Goal: Find contact information: Find contact information

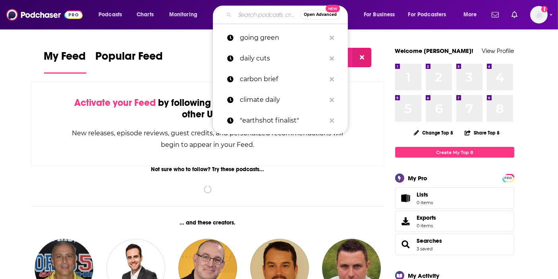
click at [244, 15] on input "Search podcasts, credits, & more..." at bounding box center [268, 14] width 66 height 13
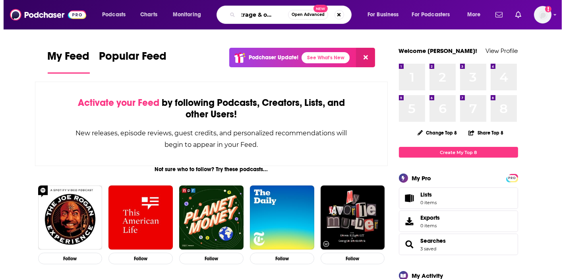
scroll to position [0, 15]
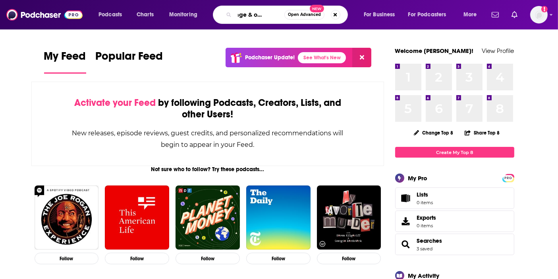
type input "outrage & optimism"
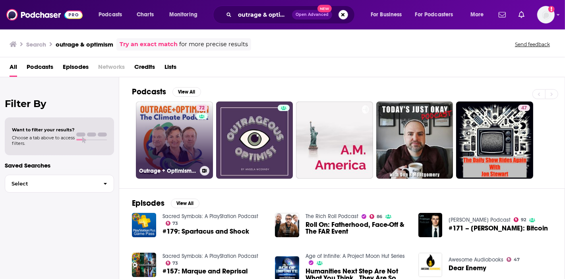
click at [189, 130] on link "72 Outrage + Optimism: The Climate Podcast" at bounding box center [174, 139] width 77 height 77
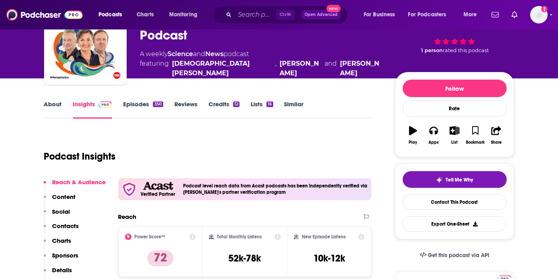
scroll to position [88, 0]
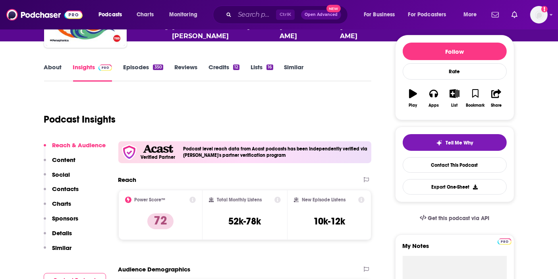
click at [72, 234] on p "Details" at bounding box center [62, 233] width 20 height 8
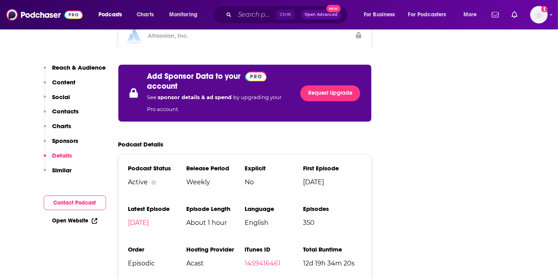
scroll to position [1459, 0]
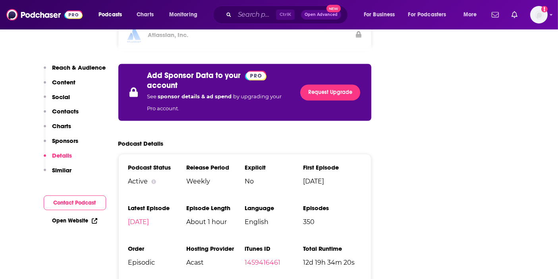
click at [72, 208] on button "Contact Podcast" at bounding box center [75, 202] width 62 height 15
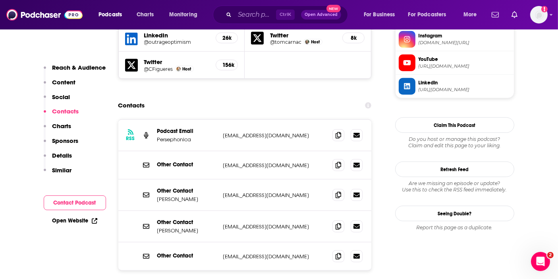
scroll to position [0, 0]
click at [337, 132] on icon at bounding box center [339, 135] width 6 height 6
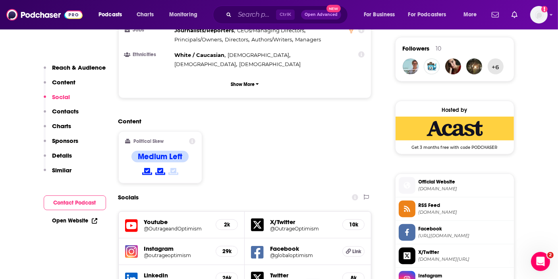
scroll to position [795, 0]
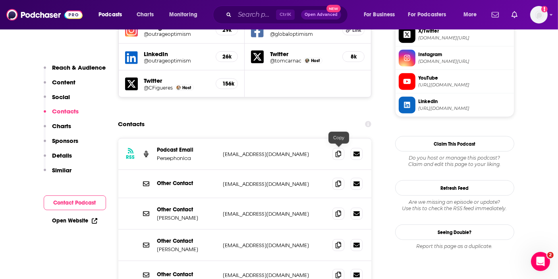
drag, startPoint x: 338, startPoint y: 153, endPoint x: 332, endPoint y: 75, distance: 77.3
click at [338, 180] on icon at bounding box center [339, 183] width 6 height 6
click at [336, 210] on icon at bounding box center [339, 213] width 6 height 6
drag, startPoint x: 338, startPoint y: 214, endPoint x: 331, endPoint y: 56, distance: 157.9
click at [338, 242] on icon at bounding box center [339, 245] width 6 height 6
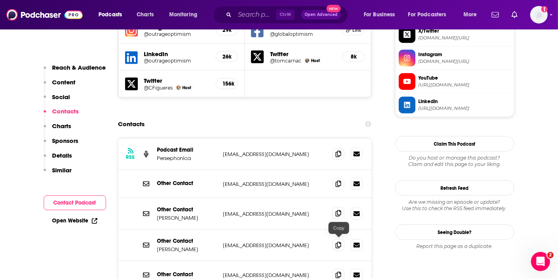
drag, startPoint x: 336, startPoint y: 242, endPoint x: 341, endPoint y: 179, distance: 63.7
click at [336, 271] on icon at bounding box center [339, 274] width 6 height 6
click at [257, 14] on input "Search podcasts, credits, & more..." at bounding box center [255, 14] width 41 height 13
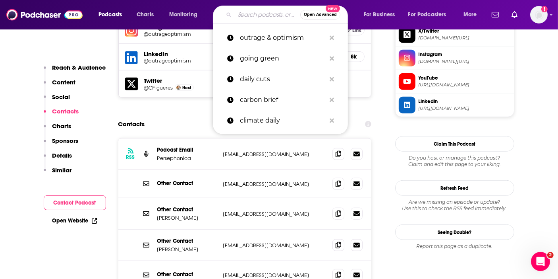
paste input "POLITICO Energy"
type input "POLITICO Energy"
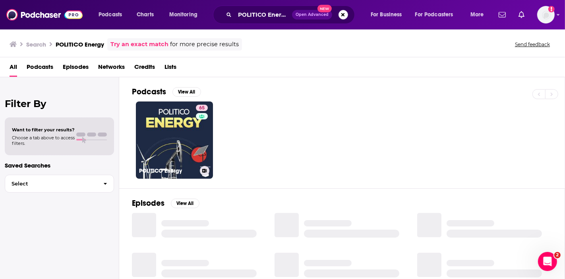
click at [185, 142] on link "65 POLITICO Energy" at bounding box center [174, 139] width 77 height 77
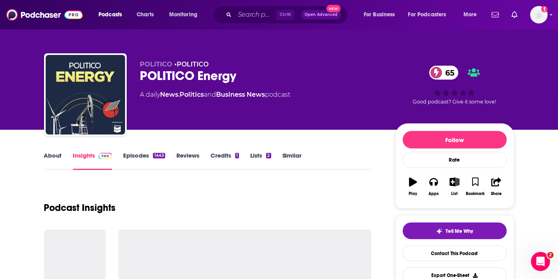
click at [48, 155] on link "About" at bounding box center [53, 160] width 18 height 18
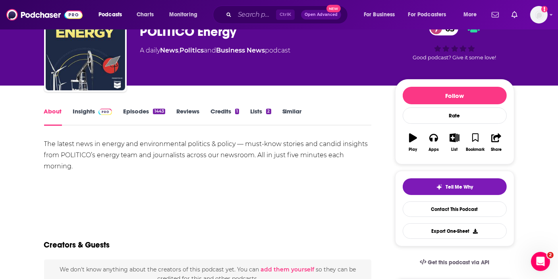
scroll to position [44, 0]
click at [83, 113] on link "Insights" at bounding box center [92, 116] width 39 height 18
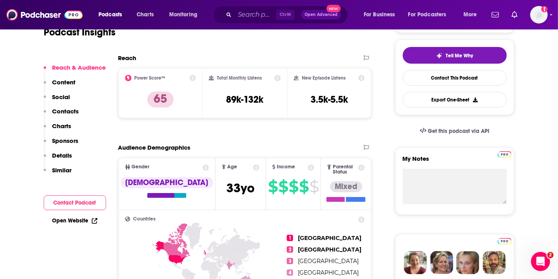
scroll to position [221, 0]
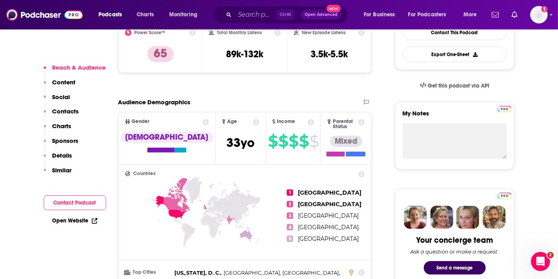
click at [64, 168] on p "Similar" at bounding box center [61, 170] width 19 height 8
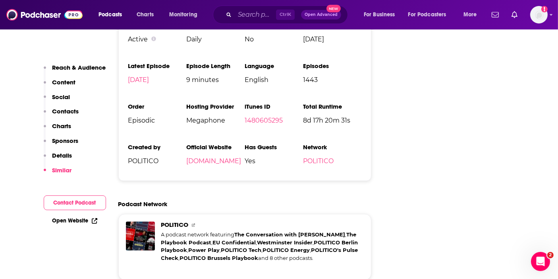
click at [61, 157] on p "Details" at bounding box center [62, 155] width 20 height 8
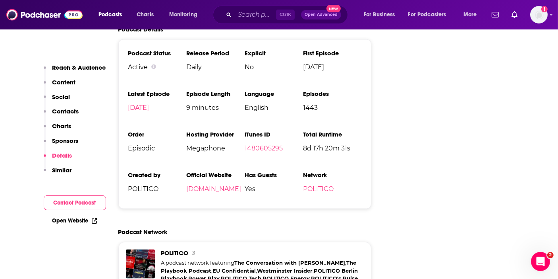
scroll to position [1132, 0]
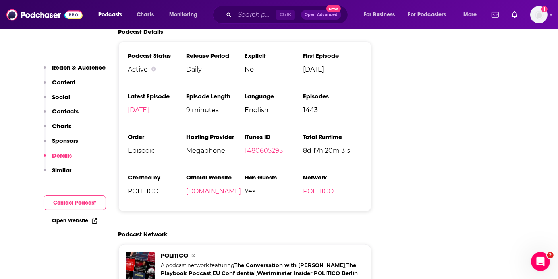
click at [66, 167] on p "Similar" at bounding box center [61, 170] width 19 height 8
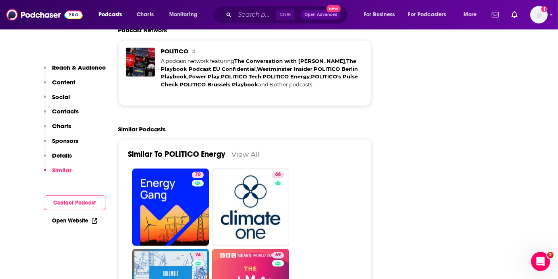
scroll to position [1343, 0]
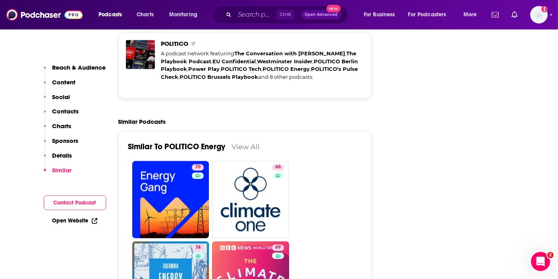
click at [70, 203] on button "Contact Podcast" at bounding box center [75, 202] width 62 height 15
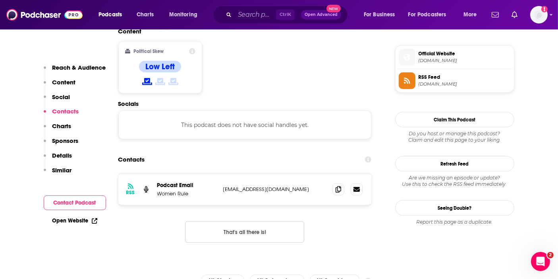
scroll to position [629, 0]
click at [335, 183] on span at bounding box center [339, 189] width 12 height 12
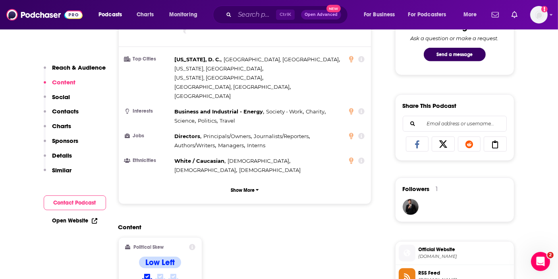
scroll to position [530, 0]
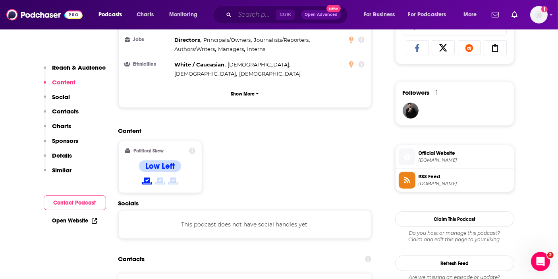
click at [250, 16] on input "Search podcasts, credits, & more..." at bounding box center [255, 14] width 41 height 13
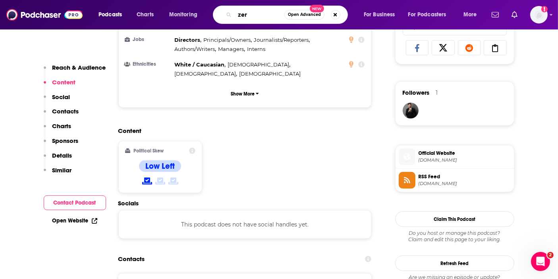
type input "zero"
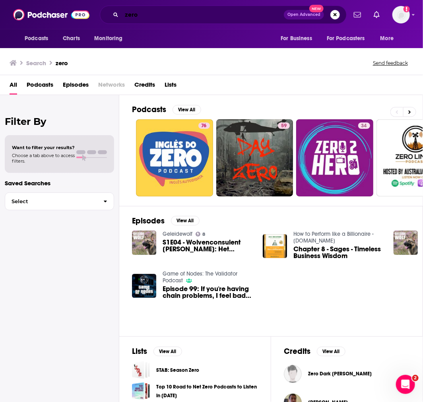
click at [174, 14] on input "zero" at bounding box center [203, 14] width 162 height 13
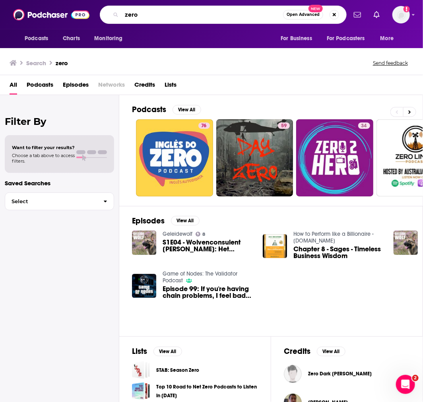
click at [174, 14] on input "zero" at bounding box center [202, 14] width 161 height 13
type input "[PERSON_NAME]"
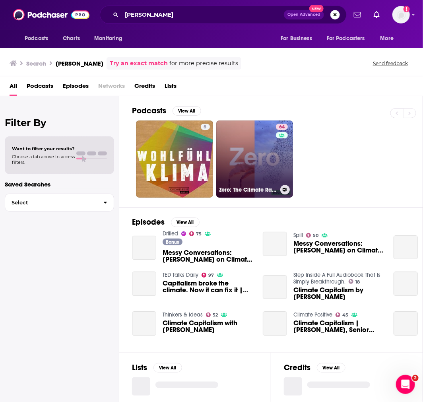
click at [262, 142] on link "64 Zero: The Climate Race" at bounding box center [254, 158] width 77 height 77
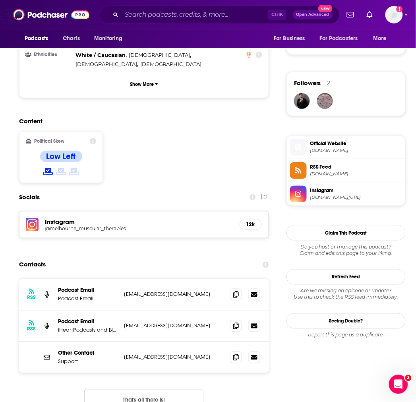
scroll to position [574, 0]
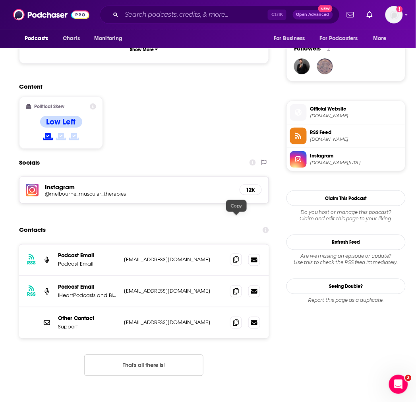
click at [235, 256] on icon at bounding box center [236, 259] width 6 height 6
drag, startPoint x: 236, startPoint y: 250, endPoint x: 255, endPoint y: 251, distance: 19.9
click at [236, 278] on icon at bounding box center [236, 291] width 6 height 6
click at [236, 278] on icon at bounding box center [236, 322] width 6 height 6
click at [219, 15] on input "Search podcasts, credits, & more..." at bounding box center [195, 14] width 146 height 13
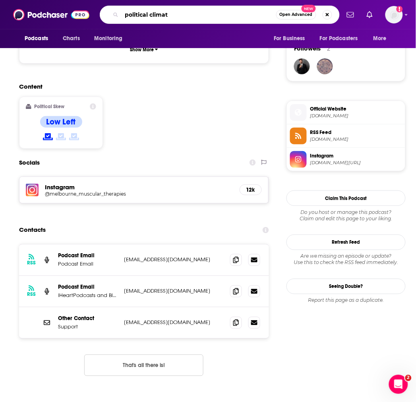
type input "political climate"
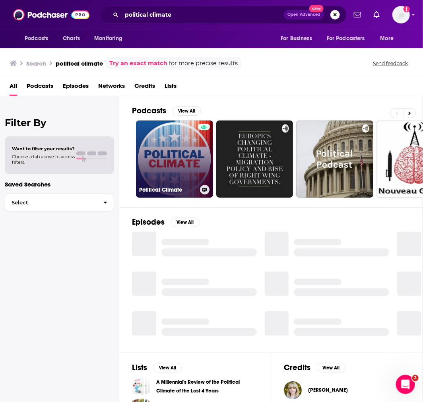
click at [177, 155] on link "Political Climate" at bounding box center [174, 158] width 77 height 77
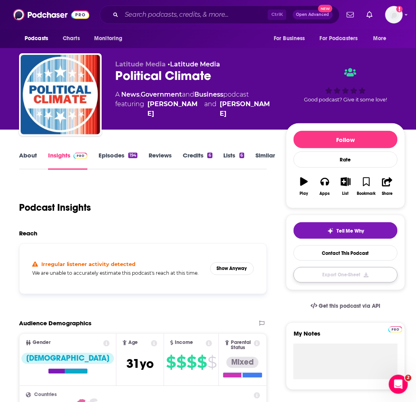
click at [370, 278] on button "Export One-Sheet" at bounding box center [346, 274] width 104 height 15
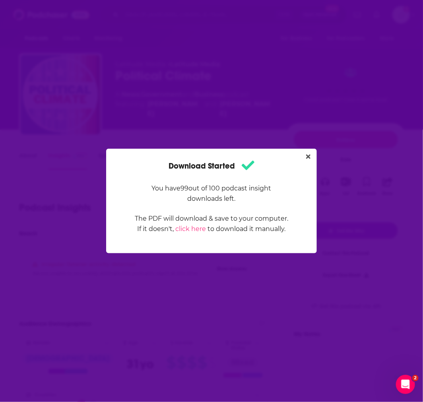
click at [305, 119] on div "Download Started You have 99 out of 100 podcast insight downloads left. The PDF…" at bounding box center [211, 201] width 423 height 402
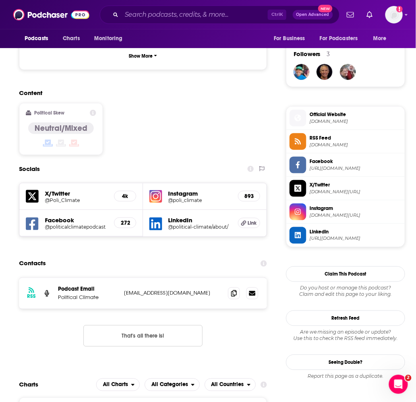
scroll to position [574, 0]
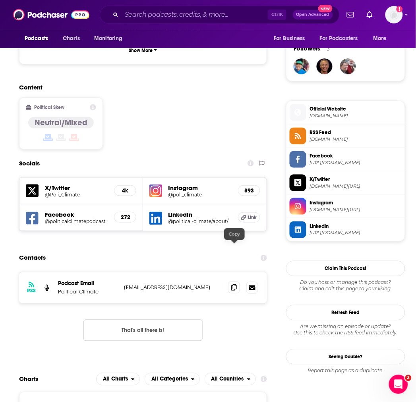
click at [236, 278] on icon at bounding box center [234, 287] width 6 height 6
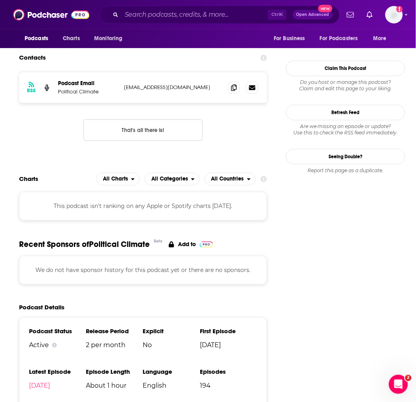
scroll to position [795, 0]
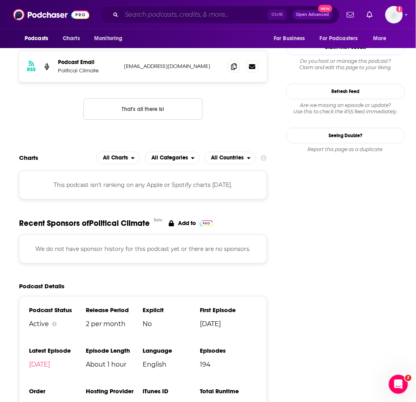
click at [168, 20] on input "Search podcasts, credits, & more..." at bounding box center [195, 14] width 146 height 13
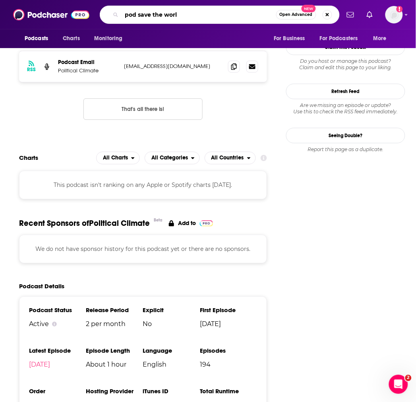
type input "pod save the world"
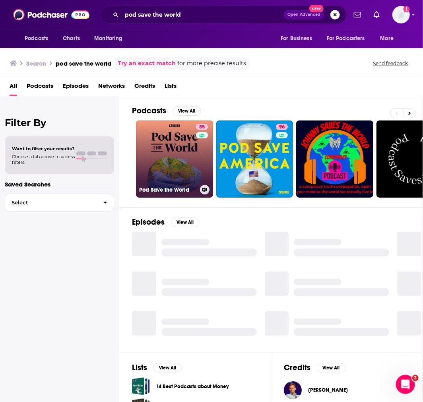
click at [184, 126] on link "85 Pod Save the World" at bounding box center [174, 158] width 77 height 77
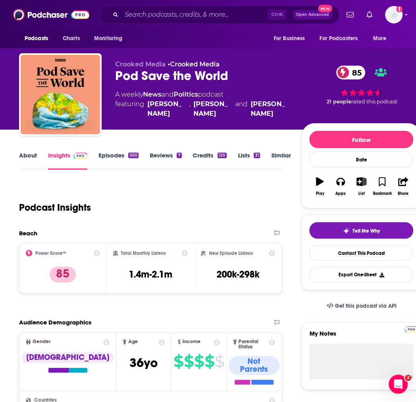
click at [23, 157] on link "About" at bounding box center [28, 160] width 18 height 18
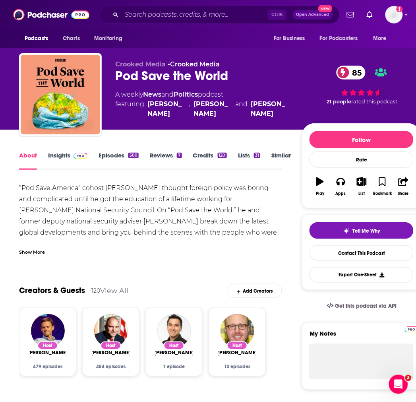
click at [46, 249] on div "Show More" at bounding box center [150, 249] width 263 height 14
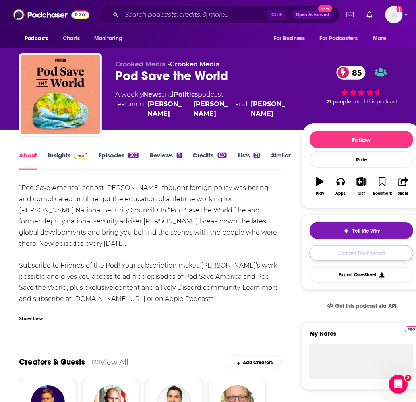
click at [342, 255] on link "Contact This Podcast" at bounding box center [362, 252] width 104 height 15
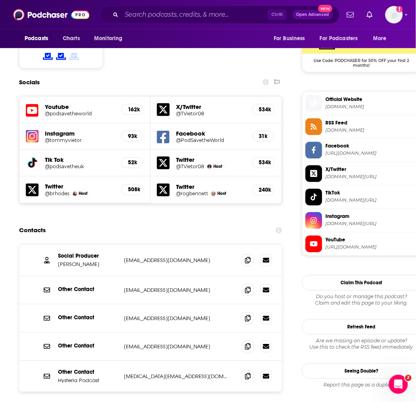
scroll to position [662, 0]
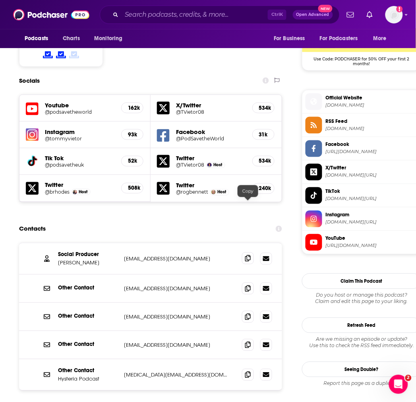
click at [246, 255] on icon at bounding box center [248, 258] width 6 height 6
drag, startPoint x: 248, startPoint y: 231, endPoint x: 287, endPoint y: 220, distance: 40.9
click at [248, 278] on icon at bounding box center [248, 288] width 6 height 6
click at [248, 278] on icon at bounding box center [248, 316] width 6 height 6
click at [248, 278] on icon at bounding box center [248, 344] width 6 height 6
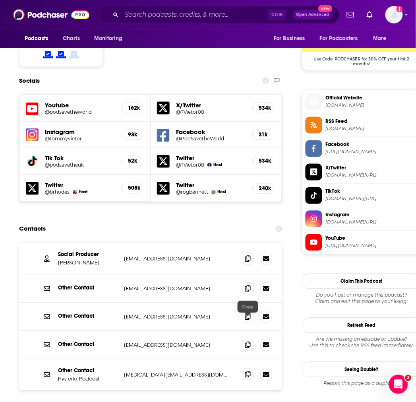
click at [249, 278] on icon at bounding box center [248, 374] width 6 height 6
click at [145, 9] on input "Search podcasts, credits, & more..." at bounding box center [195, 14] width 146 height 13
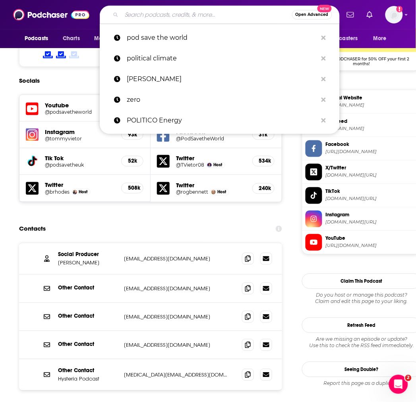
paste input "Catalyst with [PERSON_NAME]"
type input "Catalyst with [PERSON_NAME]"
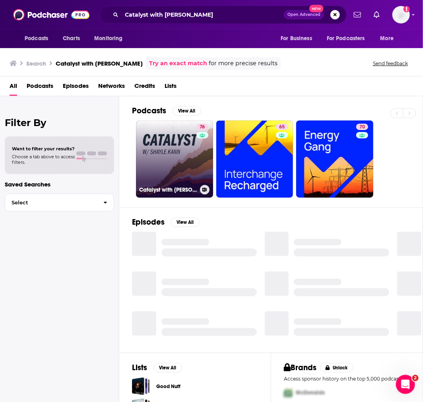
click at [184, 130] on link "76 Catalyst with [PERSON_NAME]" at bounding box center [174, 158] width 77 height 77
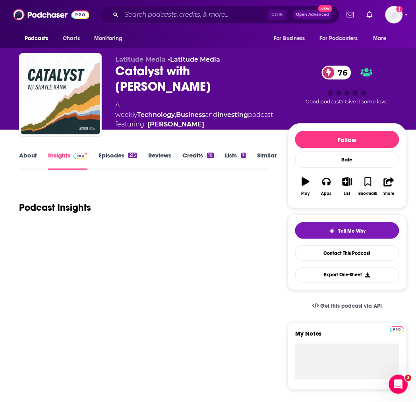
click at [21, 154] on link "About" at bounding box center [28, 160] width 18 height 18
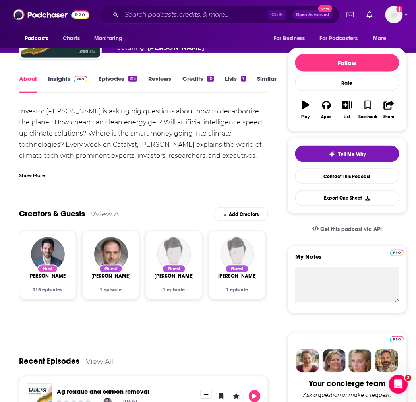
scroll to position [44, 0]
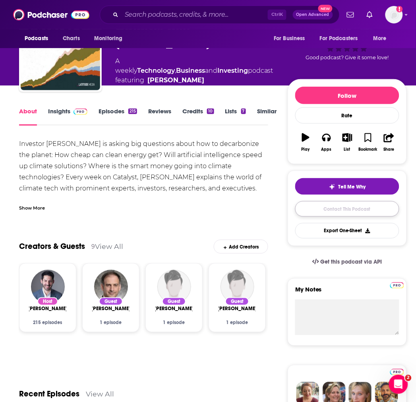
click at [344, 207] on link "Contact This Podcast" at bounding box center [347, 208] width 104 height 15
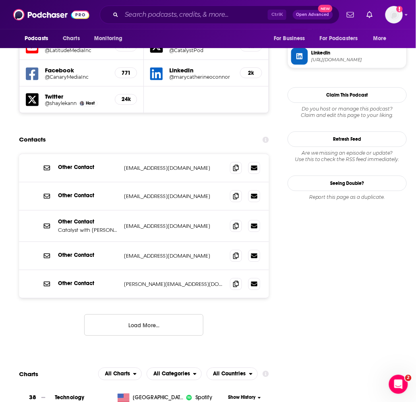
scroll to position [722, 0]
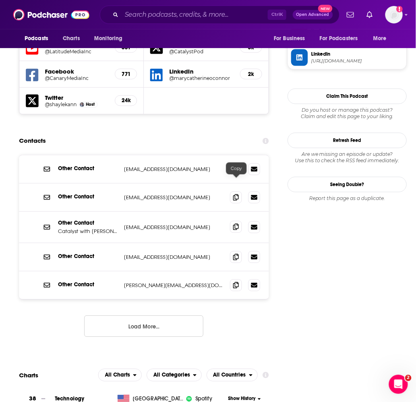
click at [233, 221] on span at bounding box center [236, 227] width 12 height 12
drag, startPoint x: 232, startPoint y: 214, endPoint x: 273, endPoint y: 202, distance: 43.0
click at [232, 251] on span at bounding box center [236, 257] width 12 height 12
click at [205, 14] on input "Search podcasts, credits, & more..." at bounding box center [195, 14] width 146 height 13
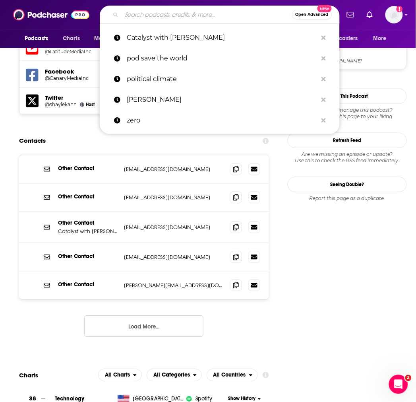
paste input "VoxDevTalks"
type input "VoxDevTalks"
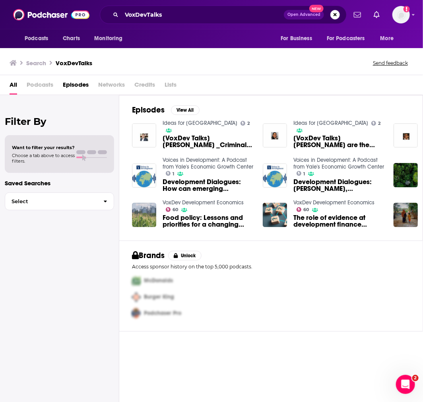
click at [153, 204] on img "Food policy: Lessons and priorities for a changing world" at bounding box center [144, 215] width 24 height 24
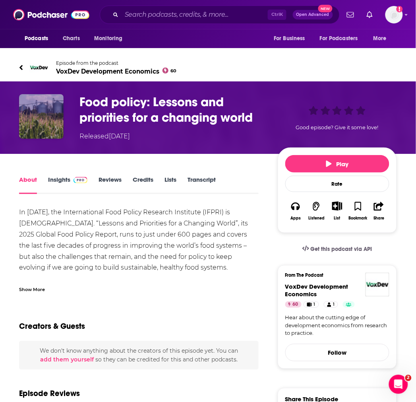
click at [35, 108] on img "Food policy: Lessons and priorities for a changing world" at bounding box center [41, 116] width 45 height 45
click at [48, 119] on img "Food policy: Lessons and priorities for a changing world" at bounding box center [41, 116] width 45 height 45
click at [22, 66] on icon at bounding box center [21, 68] width 4 height 8
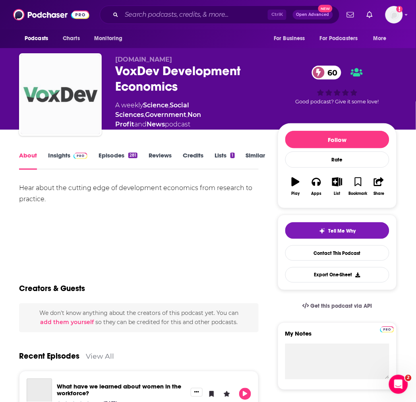
click at [60, 72] on img "VoxDev Development Economics" at bounding box center [60, 94] width 79 height 79
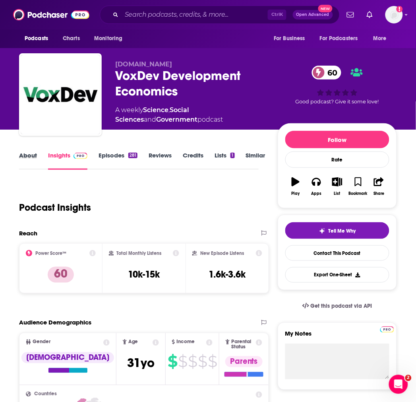
click at [38, 153] on div "About" at bounding box center [33, 160] width 29 height 18
click at [32, 155] on link "About" at bounding box center [28, 160] width 18 height 18
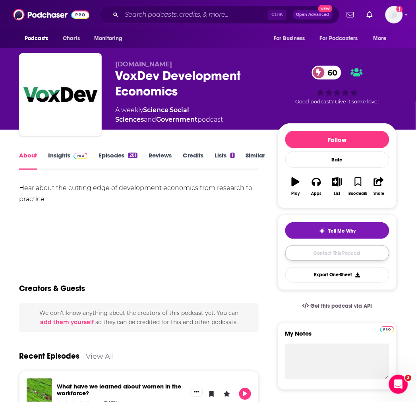
click at [328, 256] on link "Contact This Podcast" at bounding box center [337, 252] width 104 height 15
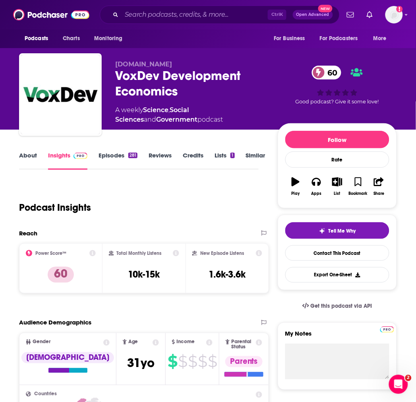
scroll to position [732, 0]
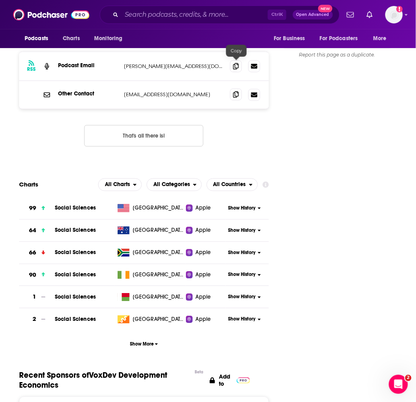
click at [238, 91] on icon at bounding box center [236, 94] width 6 height 6
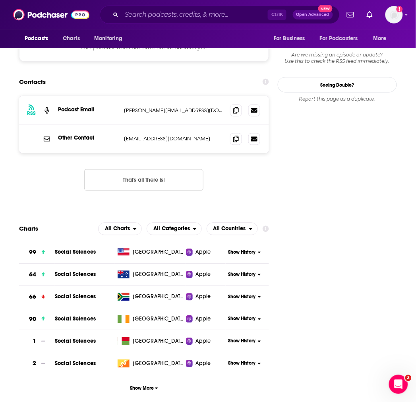
scroll to position [644, 0]
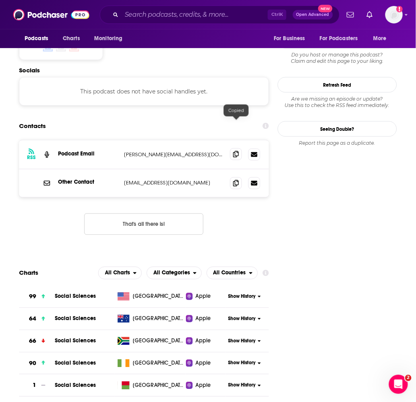
click at [239, 148] on span at bounding box center [236, 154] width 12 height 12
click at [202, 17] on input "Search podcasts, credits, & more..." at bounding box center [195, 14] width 146 height 13
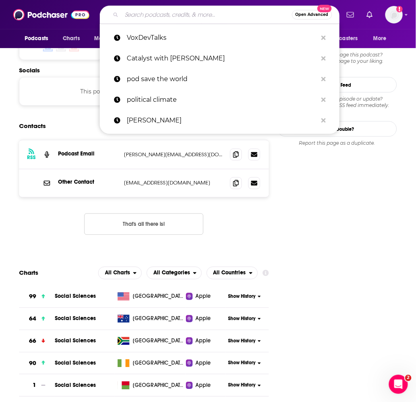
paste input "People Places Planet"
type input "People Places Planet"
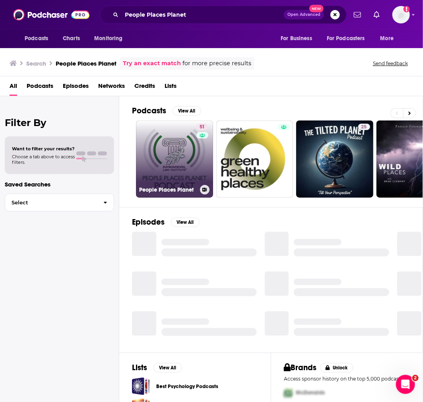
click at [179, 161] on link "51 People Places Planet" at bounding box center [174, 158] width 77 height 77
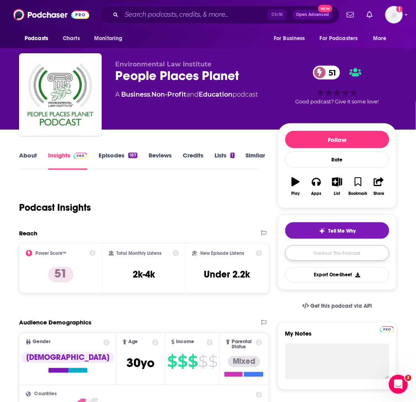
click at [332, 254] on link "Contact This Podcast" at bounding box center [337, 252] width 104 height 15
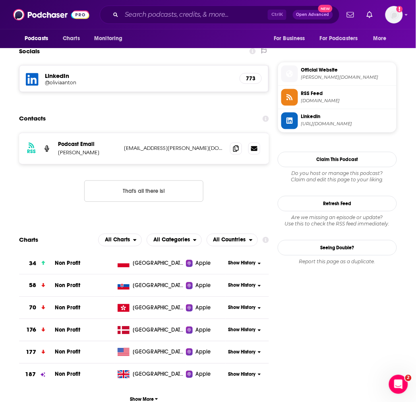
scroll to position [624, 0]
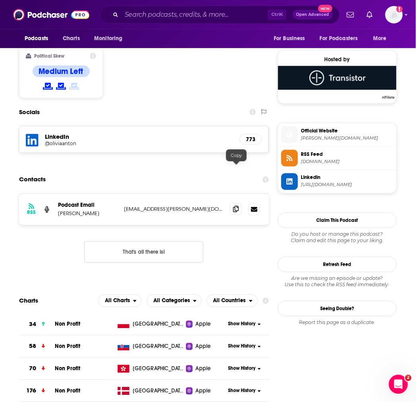
click at [236, 206] on icon at bounding box center [236, 209] width 6 height 6
click at [155, 16] on input "Search podcasts, credits, & more..." at bounding box center [195, 14] width 146 height 13
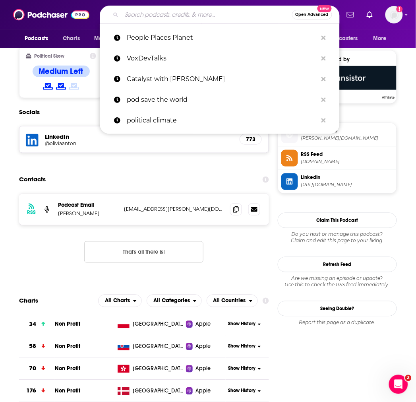
paste input "Sea Change Radio"
type input "Sea Change Radio"
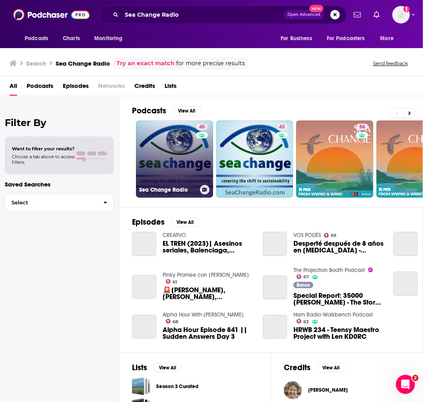
click at [168, 154] on link "45 Sea Change Radio" at bounding box center [174, 158] width 77 height 77
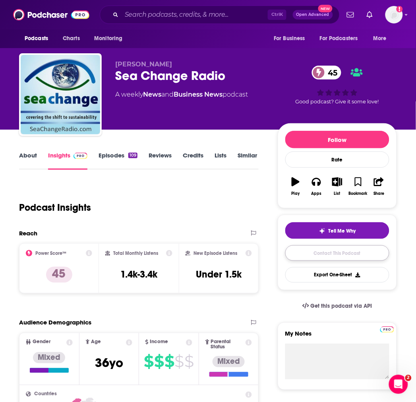
click at [329, 254] on link "Contact This Podcast" at bounding box center [337, 252] width 104 height 15
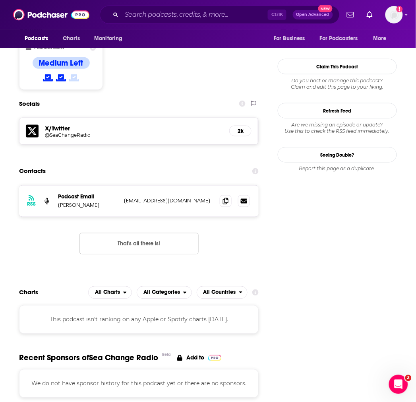
scroll to position [637, 0]
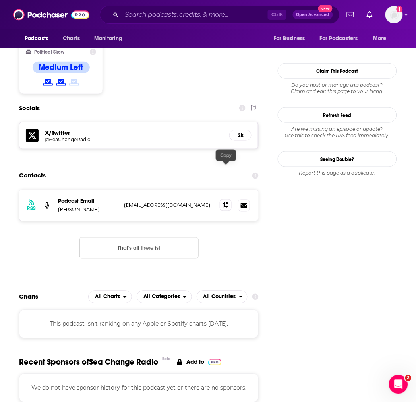
click at [230, 199] on span at bounding box center [226, 205] width 12 height 12
click at [199, 11] on input "Search podcasts, credits, & more..." at bounding box center [195, 14] width 146 height 13
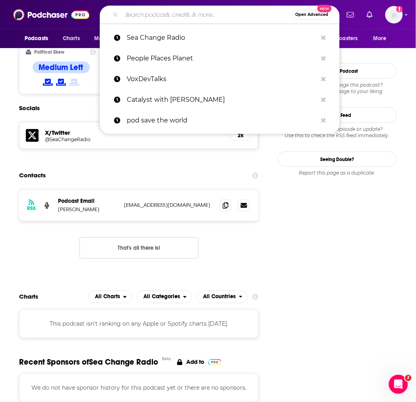
paste input "Climate Economics"
type input "Climate Economics"
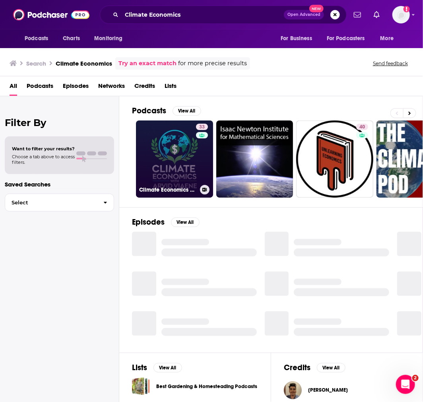
click at [171, 130] on link "33 Climate Economics with [PERSON_NAME]" at bounding box center [174, 158] width 77 height 77
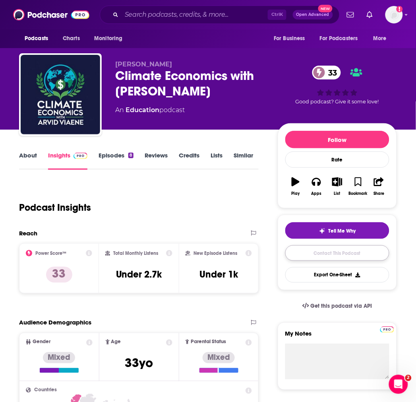
click at [344, 256] on link "Contact This Podcast" at bounding box center [337, 252] width 104 height 15
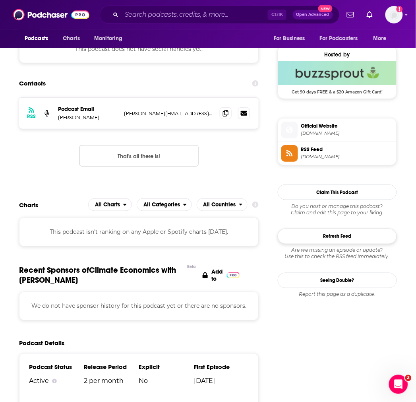
scroll to position [554, 0]
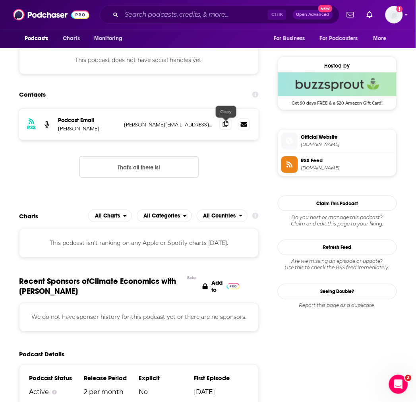
click at [228, 124] on icon at bounding box center [226, 124] width 6 height 6
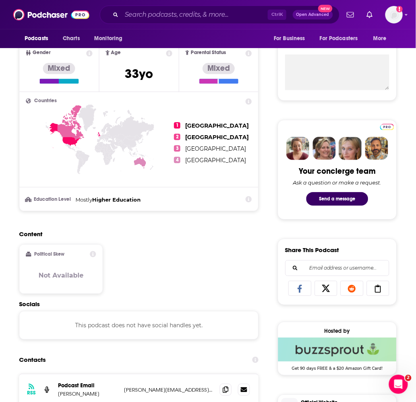
scroll to position [0, 0]
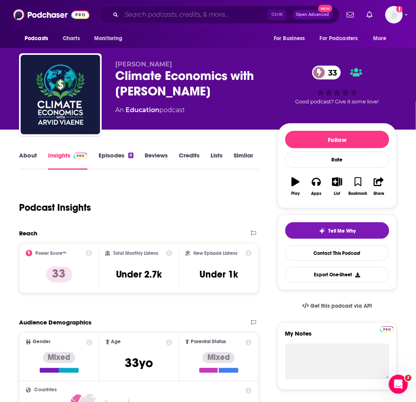
click at [127, 16] on input "Search podcasts, credits, & more..." at bounding box center [195, 14] width 146 height 13
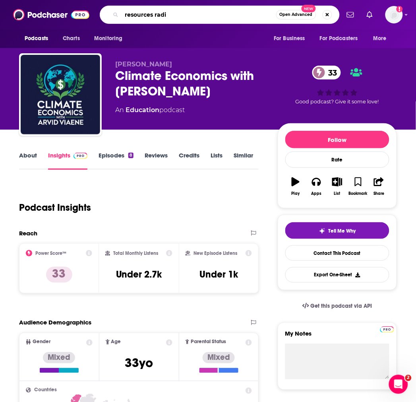
type input "resources radio"
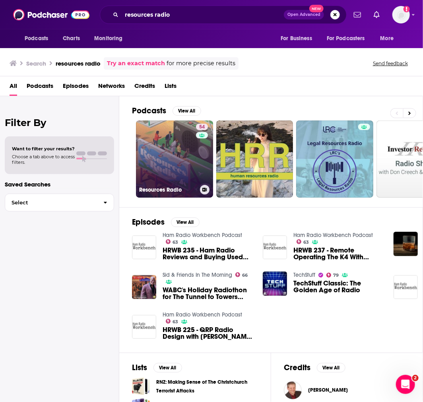
click at [171, 148] on link "54 Resources Radio" at bounding box center [174, 158] width 77 height 77
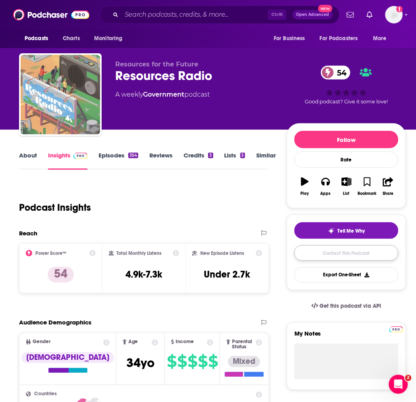
click at [356, 258] on link "Contact This Podcast" at bounding box center [346, 252] width 104 height 15
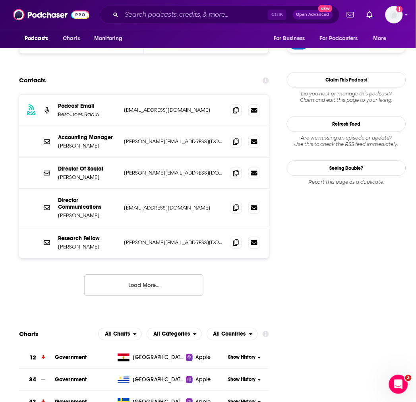
scroll to position [766, 0]
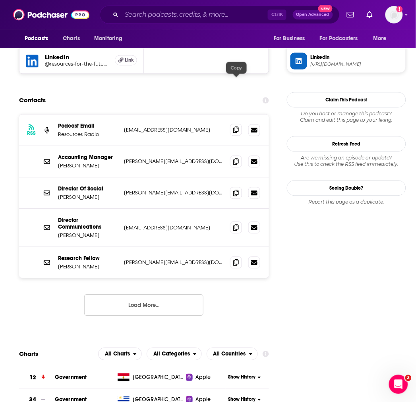
click at [236, 127] on icon at bounding box center [236, 130] width 6 height 6
drag, startPoint x: 238, startPoint y: 213, endPoint x: 411, endPoint y: 241, distance: 175.4
click at [238, 257] on span at bounding box center [236, 263] width 12 height 12
click at [237, 224] on icon at bounding box center [236, 227] width 6 height 6
click at [216, 11] on input "Search podcasts, credits, & more..." at bounding box center [195, 14] width 146 height 13
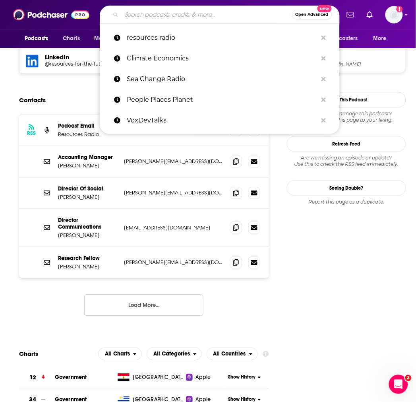
paste input "In the Loop with [PERSON_NAME]."
type input "In the Loop with [PERSON_NAME]."
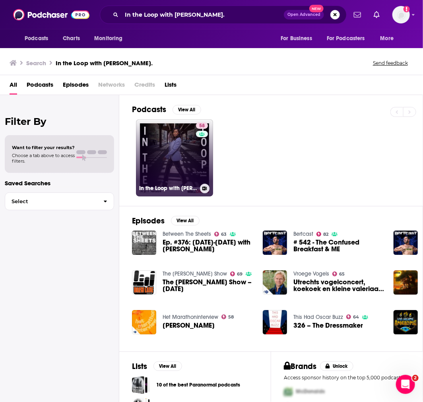
click at [157, 153] on link "58 In the Loop with [PERSON_NAME]" at bounding box center [174, 157] width 77 height 77
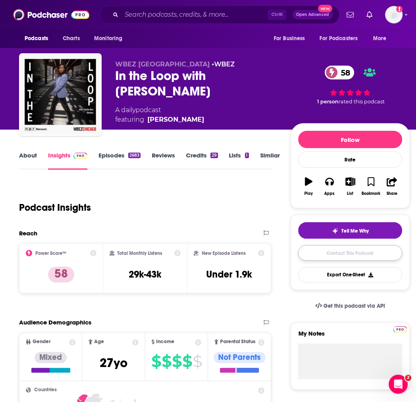
click at [353, 251] on link "Contact This Podcast" at bounding box center [350, 252] width 104 height 15
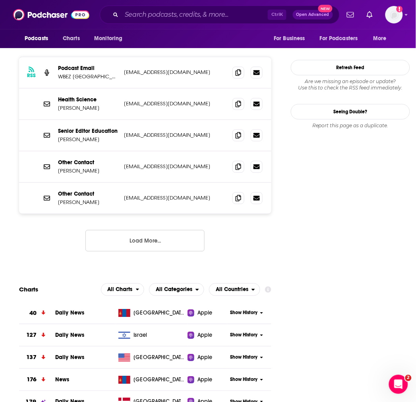
scroll to position [704, 0]
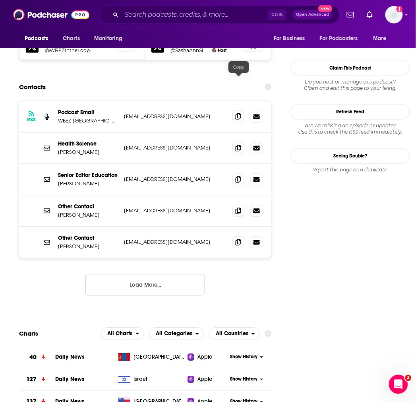
click at [237, 113] on icon at bounding box center [239, 116] width 6 height 6
click at [236, 18] on input "Search podcasts, credits, & more..." at bounding box center [195, 14] width 146 height 13
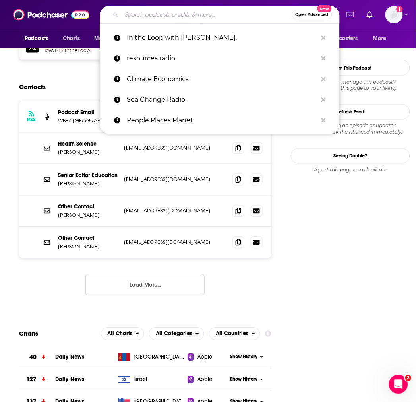
paste input "WBEZ News (Climate Desk)"
type input "WBEZ News (Climate Desk)"
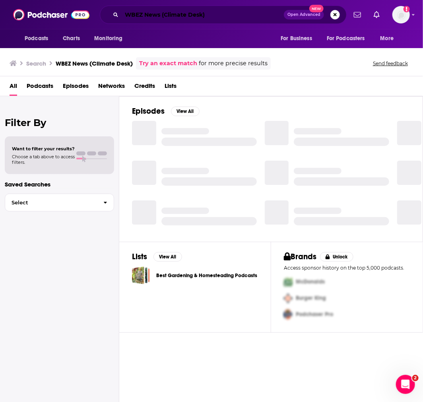
click at [162, 15] on input "WBEZ News (Climate Desk)" at bounding box center [203, 14] width 162 height 13
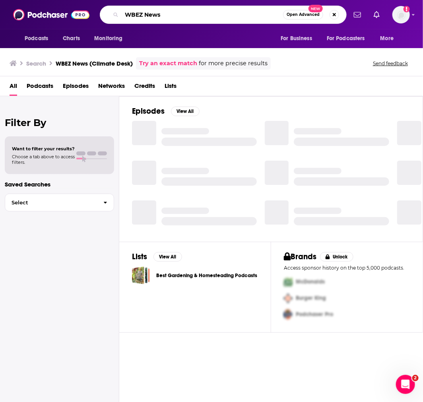
type input "WBEZ News"
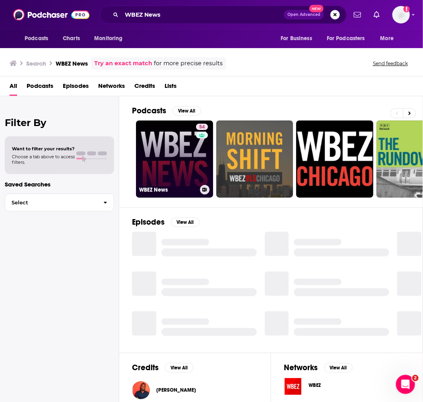
click at [169, 135] on link "54 WBEZ News" at bounding box center [174, 158] width 77 height 77
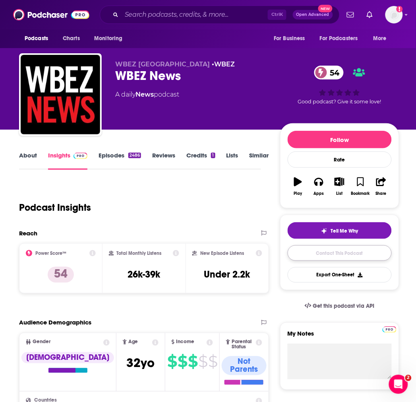
click at [331, 255] on link "Contact This Podcast" at bounding box center [340, 252] width 104 height 15
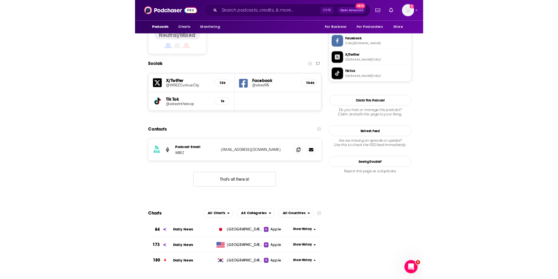
scroll to position [651, 0]
